Goal: Information Seeking & Learning: Learn about a topic

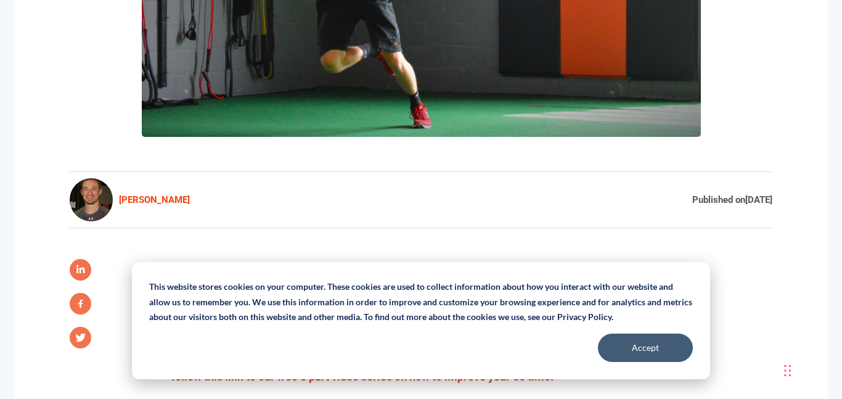
scroll to position [457, 0]
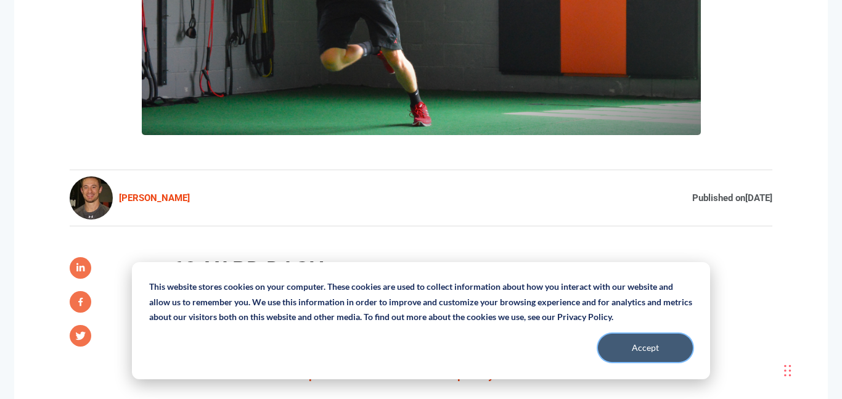
click at [605, 344] on button "Accept" at bounding box center [645, 347] width 95 height 28
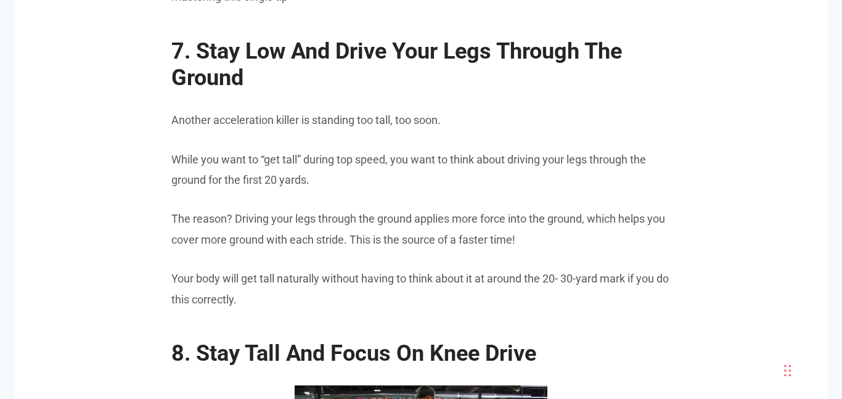
scroll to position [4993, 0]
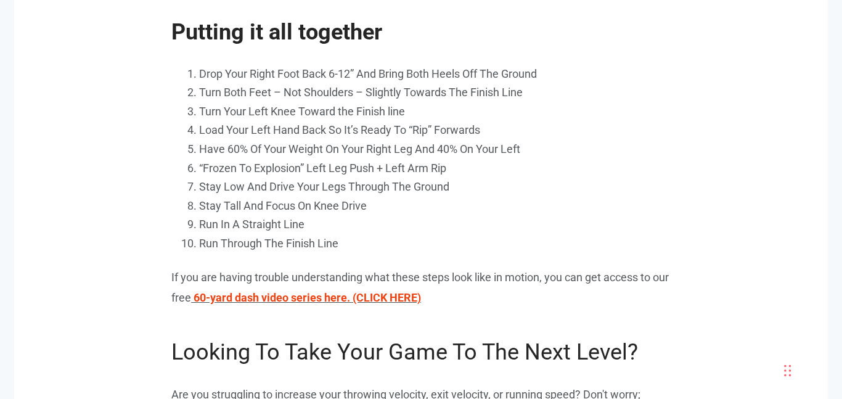
scroll to position [6202, 0]
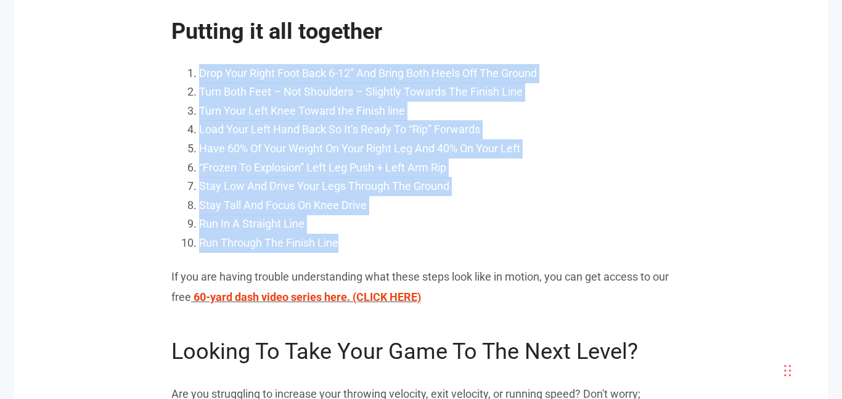
drag, startPoint x: 186, startPoint y: 92, endPoint x: 374, endPoint y: 262, distance: 253.6
copy ol "Drop Your Right Foot Back 6-12” And Bring Both Heels Off The Ground Turn Both F…"
